Goal: Task Accomplishment & Management: Complete application form

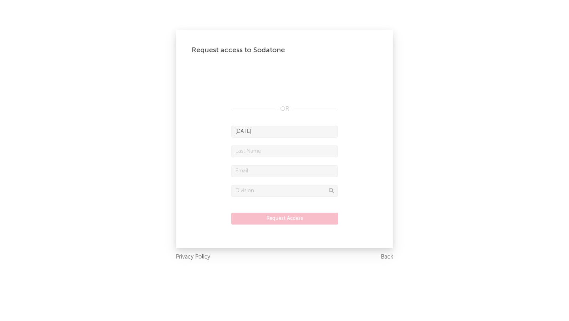
type input "[DATE]"
click at [258, 150] on input "text" at bounding box center [284, 151] width 107 height 12
type input "Istanbouli"
click at [241, 172] on input "text" at bounding box center [284, 171] width 107 height 12
type input "k"
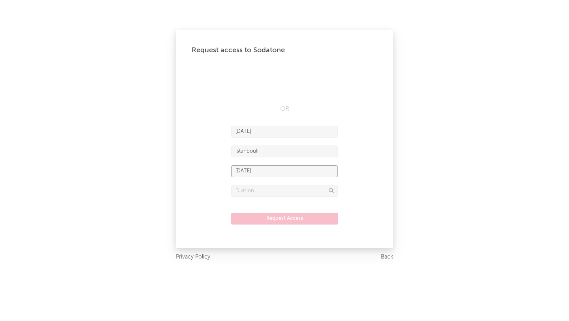
type input "[DATE][EMAIL_ADDRESS][DOMAIN_NAME]"
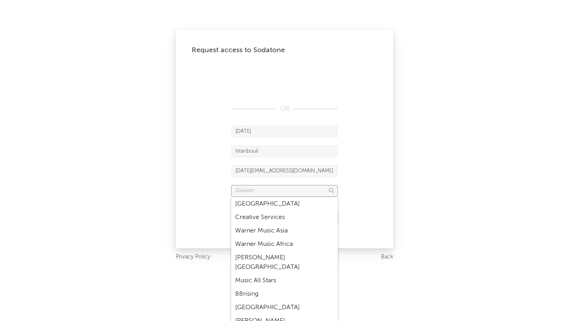
click at [277, 195] on input "text" at bounding box center [284, 191] width 107 height 12
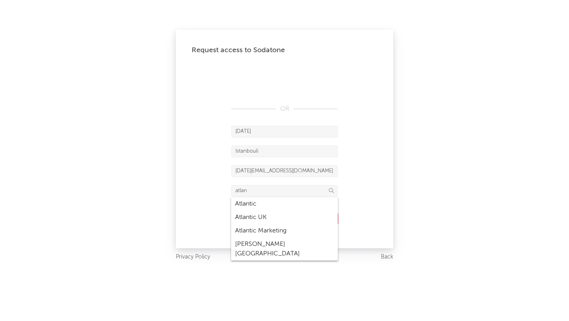
click at [257, 218] on div "Atlantic UK" at bounding box center [284, 217] width 107 height 13
type input "Atlantic UK"
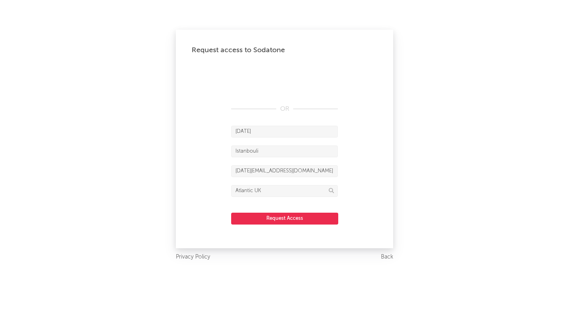
click at [279, 222] on button "Request Access" at bounding box center [284, 219] width 107 height 12
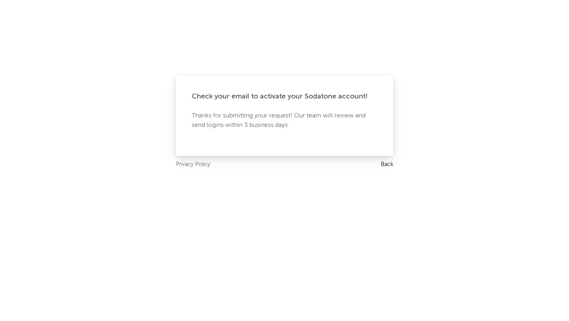
click at [388, 164] on link "Back" at bounding box center [387, 165] width 12 height 10
